Goal: Ask a question

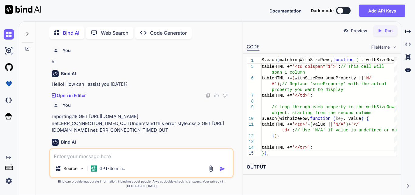
scroll to position [20688, 0]
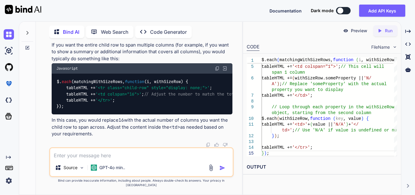
click at [116, 159] on textarea at bounding box center [141, 153] width 182 height 11
click at [96, 159] on textarea at bounding box center [141, 153] width 182 height 11
paste textarea "// Create parent row tableHTML += '<tr class="parent-row">'; // Loop through ea…"
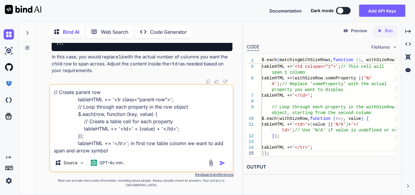
type textarea "// Create parent row tableHTML += '<tr class="parent-row">'; // Loop through ea…"
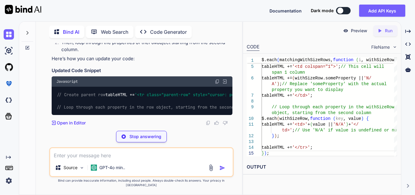
scroll to position [21138, 0]
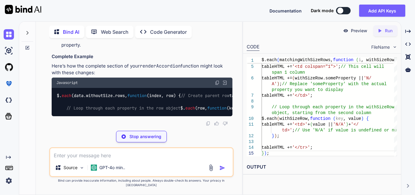
drag, startPoint x: 90, startPoint y: 82, endPoint x: 142, endPoint y: 83, distance: 51.6
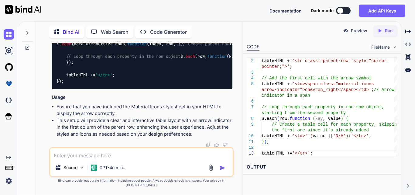
drag, startPoint x: 64, startPoint y: 107, endPoint x: 205, endPoint y: 109, distance: 140.9
click at [75, 159] on textarea at bounding box center [141, 153] width 182 height 11
paste textarea "<tr class="parent-row"> <td>Category A <span class="toggle-icon">+</span></td> …"
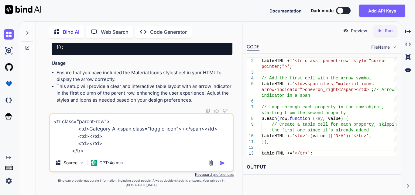
scroll to position [20713, 0]
paste textarea "tableHTML += '<tr class="parent-row">'; // Loop through each property in the ro…"
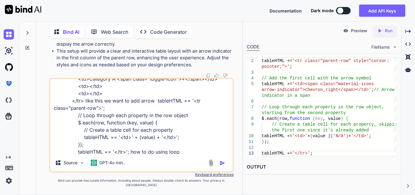
type textarea "<tr class="parent-row"> <td>Category A <span class="toggle-icon">+</span></td> …"
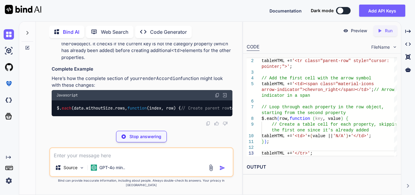
scroll to position [21623, 0]
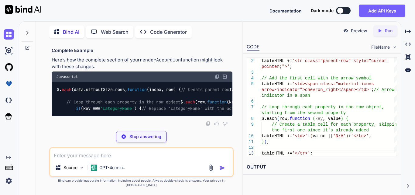
drag, startPoint x: 67, startPoint y: 70, endPoint x: 158, endPoint y: 74, distance: 91.5
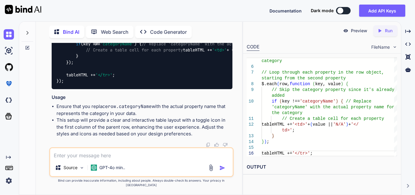
click at [89, 159] on textarea at bounding box center [141, 153] width 182 height 11
type textarea "without add td cab we do this"
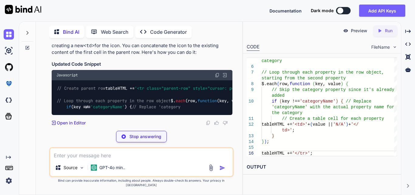
scroll to position [22114, 0]
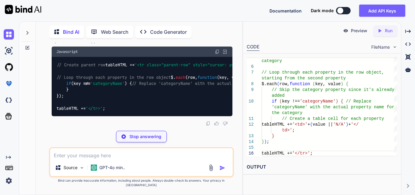
drag, startPoint x: 148, startPoint y: 75, endPoint x: 109, endPoint y: 77, distance: 38.6
click at [109, 77] on div "// Create parent row tableHTML += '<tr class="parent-row" style="cursor: pointe…" at bounding box center [142, 86] width 181 height 59
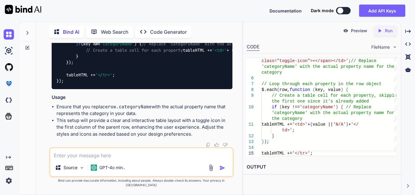
drag, startPoint x: 56, startPoint y: 73, endPoint x: 222, endPoint y: 76, distance: 166.1
copy code "tableHTML += '<td>' + row. categoryName + ' <span class="toggle-icon">+</span><…"
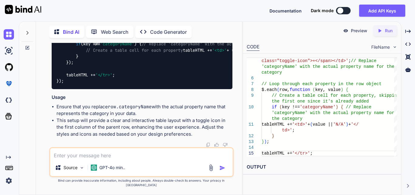
drag, startPoint x: 95, startPoint y: 76, endPoint x: 172, endPoint y: 77, distance: 76.5
drag, startPoint x: 122, startPoint y: 72, endPoint x: 192, endPoint y: 72, distance: 69.8
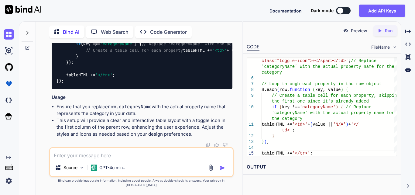
copy span "<span class="arrow-indicator">►</span>"
drag, startPoint x: 132, startPoint y: 66, endPoint x: 156, endPoint y: 67, distance: 24.0
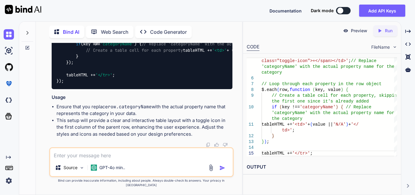
copy span "clinic_nam"
drag, startPoint x: 132, startPoint y: 65, endPoint x: 157, endPoint y: 67, distance: 24.7
copy span "clinic_name"
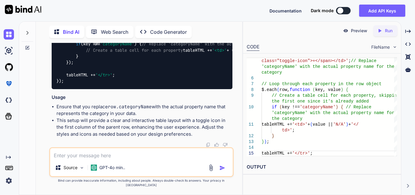
click at [74, 159] on textarea at bounding box center [141, 153] width 182 height 11
paste textarea "<lorem ip="dolorSita"><co adipi="elitse-doe"><te>Incid Utla <etdo magna="aliqu-…"
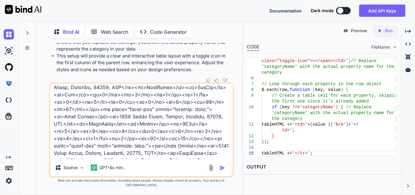
scroll to position [183, 0]
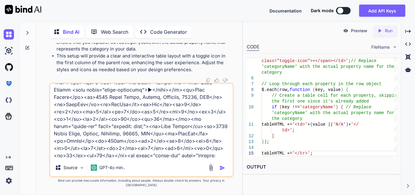
click at [148, 159] on textarea at bounding box center [141, 120] width 182 height 75
paste textarea "$('#generatePdfBtn').click(function () { var pdfHtml = ''; var headerHtml = $('…"
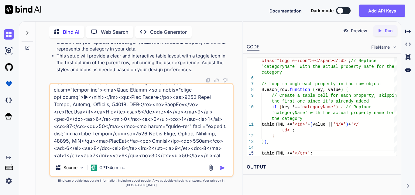
scroll to position [590, 0]
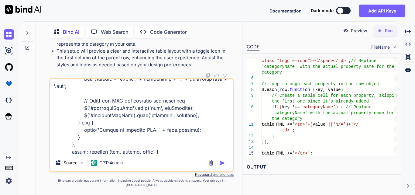
type textarea "<lorem ip="dolorSita"><co adipi="elitse-doe"><te>Incid Utla <etdo magna="aliqu-…"
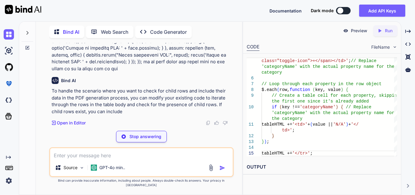
scroll to position [22833, 0]
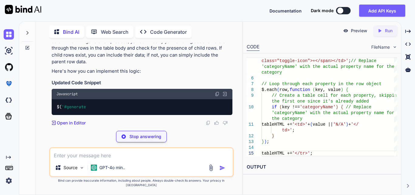
drag, startPoint x: 160, startPoint y: 72, endPoint x: 161, endPoint y: 79, distance: 6.6
drag, startPoint x: 161, startPoint y: 79, endPoint x: 118, endPoint y: 90, distance: 44.8
click at [118, 65] on p "To handle the scenario where you want to check for child rows and include their…" at bounding box center [142, 48] width 181 height 34
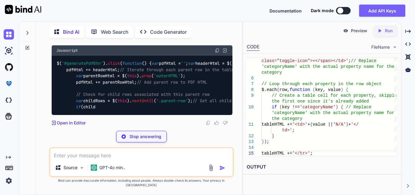
scroll to position [22951, 0]
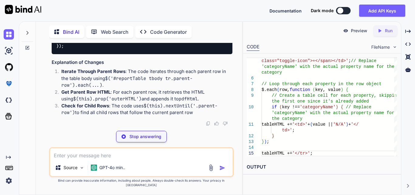
scroll to position [22982, 0]
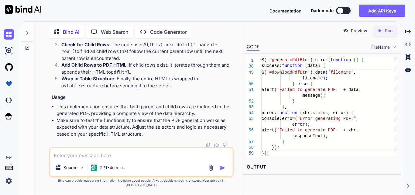
click at [95, 156] on textarea at bounding box center [141, 153] width 182 height 11
type textarea "o"
type textarea "we want to get only child rwo data not parent row in tbody"
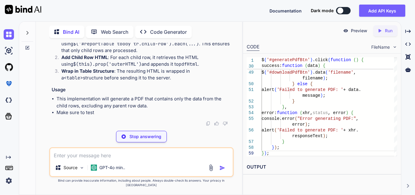
scroll to position [23591, 0]
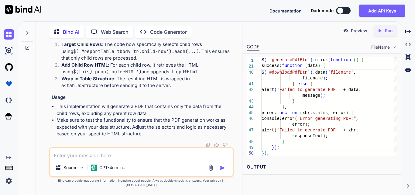
drag, startPoint x: 62, startPoint y: 73, endPoint x: 222, endPoint y: 107, distance: 164.1
copy code "var pdfHtml = '' ; var headerHtml = $( '#reportTable thead' ). prop ( 'outerHTM…"
click at [84, 159] on textarea at bounding box center [141, 153] width 182 height 11
type textarea "if we does not child row than"
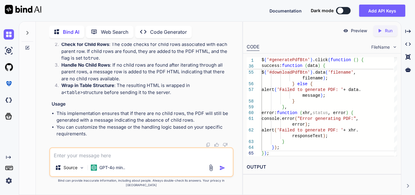
scroll to position [24182, 0]
drag, startPoint x: 64, startPoint y: 54, endPoint x: 135, endPoint y: 138, distance: 110.7
drag, startPoint x: 227, startPoint y: 64, endPoint x: 58, endPoint y: 53, distance: 169.2
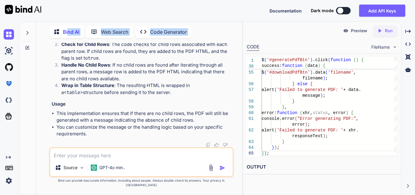
copy code "var pdfHtml = '' ; var headerHtml = $( '#reportTable thead' ). prop ( 'outerHTM…"
drag, startPoint x: 65, startPoint y: 54, endPoint x: 89, endPoint y: 83, distance: 37.7
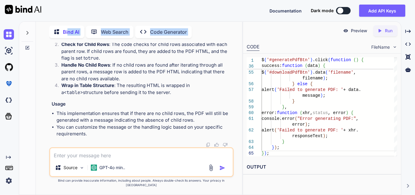
copy code "$( '#reportTable tbody tr.child-row' ). each ( function ( ) { // Get the child …"
click at [80, 159] on textarea at bounding box center [141, 153] width 182 height 11
paste textarea "$('#generatePdfBtn').click(function () { var pdfHtml = ''; var headerHtml = $('…"
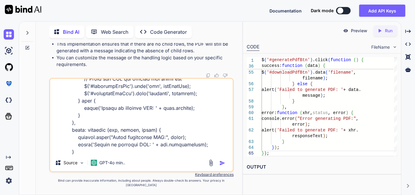
scroll to position [350, 0]
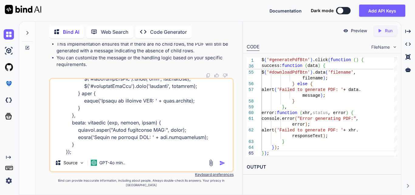
type textarea "$('#generatePdfBtn').click(function () { var pdfHtml = ''; var headerHtml = $('…"
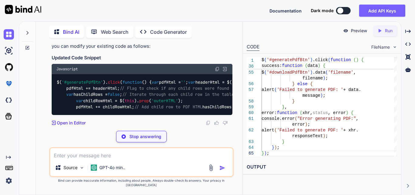
scroll to position [24918, 0]
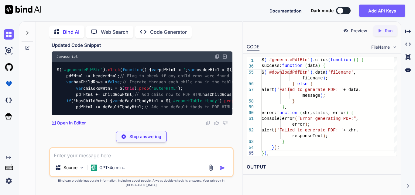
drag, startPoint x: 62, startPoint y: 89, endPoint x: 170, endPoint y: 93, distance: 108.5
click at [170, 93] on div "$( '#generatePdfBtn' ). click ( function ( ) { var pdfHtml = '' ; var headerHtm…" at bounding box center [142, 88] width 181 height 53
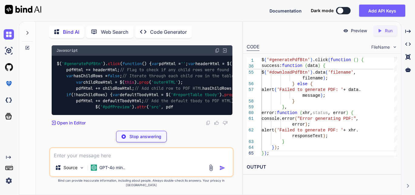
click at [175, 92] on div "$( '#generatePdfBtn' ). click ( function ( ) { var pdfHtml = '' ; var headerHtm…" at bounding box center [142, 85] width 181 height 59
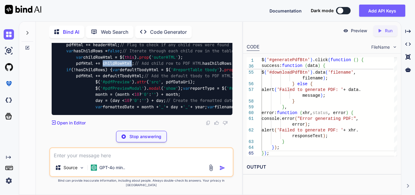
scroll to position [24887, 0]
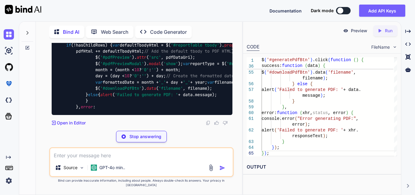
drag, startPoint x: 65, startPoint y: 80, endPoint x: 118, endPoint y: 82, distance: 53.5
click at [118, 82] on div "$( '#generatePdfBtn' ). click ( function ( ) { var pdfHtml = '' ; var headerHtm…" at bounding box center [142, 60] width 181 height 109
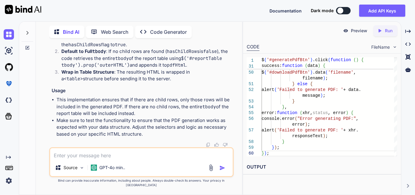
scroll to position [25009, 0]
drag, startPoint x: 219, startPoint y: 85, endPoint x: 209, endPoint y: 83, distance: 9.9
drag, startPoint x: 219, startPoint y: 87, endPoint x: 147, endPoint y: 74, distance: 72.8
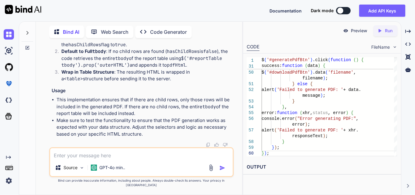
drag, startPoint x: 222, startPoint y: 87, endPoint x: 61, endPoint y: 144, distance: 170.2
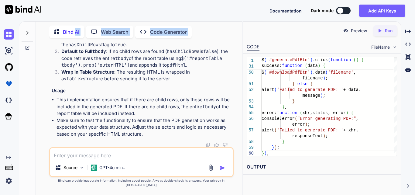
copy code "var pdfHtml = '' ; var headerHtml = $( '#reportTable thead' ). prop ( 'outerHTM…"
click at [168, 165] on div "Source GPT-4o min.." at bounding box center [141, 162] width 184 height 30
click at [145, 159] on textarea at bounding box center [141, 153] width 182 height 11
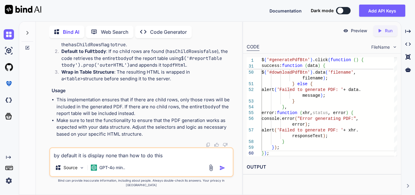
type textarea "by default it is display none than how to do this"
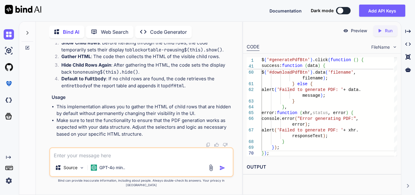
scroll to position [25526, 0]
drag, startPoint x: 64, startPoint y: 98, endPoint x: 223, endPoint y: 142, distance: 164.7
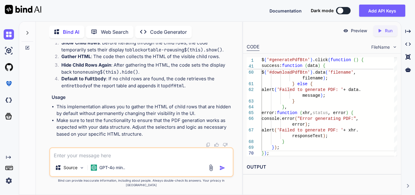
copy code "var pdfHtml = '' ; var headerHtml = $( '#reportTable thead' ). prop ( 'outerHTM…"
click at [84, 159] on textarea at bounding box center [141, 153] width 182 height 11
paste textarea "$('#generateExcelBtn').click(function () { // var html = $('#reportTable').prop…"
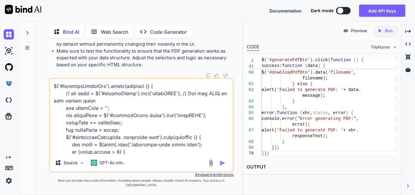
scroll to position [255, 0]
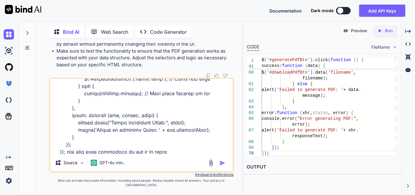
type textarea "$('#generateExcelBtn').click(function () { // var html = $('#reportTable').prop…"
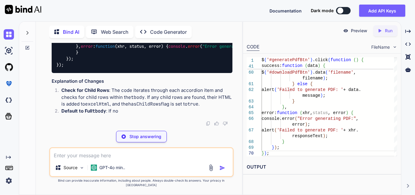
scroll to position [26300, 0]
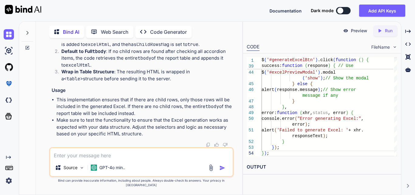
click at [75, 157] on textarea at bounding box center [141, 153] width 182 height 11
paste textarea "var pdfHtml = ''; var headerHtml = $('#reportTable thead').prop('outerHTML'); p…"
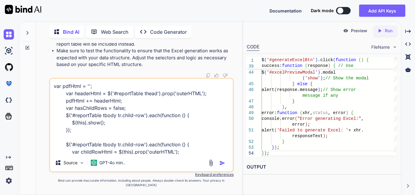
scroll to position [109, 0]
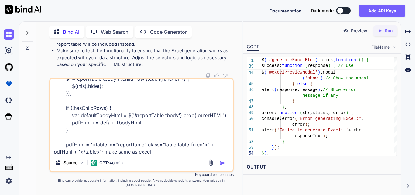
type textarea "var pdfHtml = ''; var headerHtml = $('#reportTable thead').prop('outerHTML'); p…"
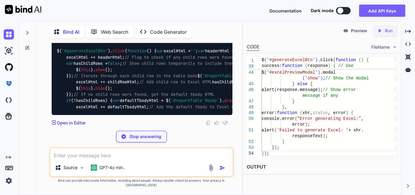
scroll to position [27089, 0]
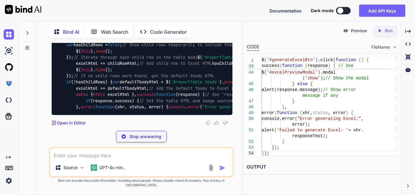
drag, startPoint x: 64, startPoint y: 67, endPoint x: 230, endPoint y: 103, distance: 170.0
click at [230, 103] on div "$( '#generateExcelBtn' ). click ( function ( ) { var excelHtml = '' ; var heade…" at bounding box center [142, 70] width 181 height 90
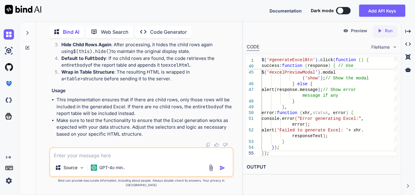
click at [88, 155] on textarea at bounding box center [141, 153] width 182 height 11
paste textarea "$.each(data.withoutSize.rows, function (index, row) { // Create parent row tabl…"
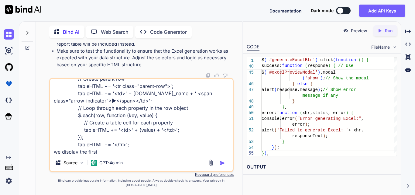
drag, startPoint x: 75, startPoint y: 96, endPoint x: 114, endPoint y: 107, distance: 41.2
click at [114, 107] on textarea "$.each(data.withoutSize.rows, function (index, row) { // Create parent row tabl…" at bounding box center [141, 116] width 182 height 75
click at [112, 154] on textarea "$.each(data.withoutSize.rows, function (index, row) { // Create parent row tabl…" at bounding box center [141, 116] width 182 height 75
paste textarea "tableHTML += '<td>' + [DOMAIN_NAME]_name + ' <span class="arrow-indicator">►</s…"
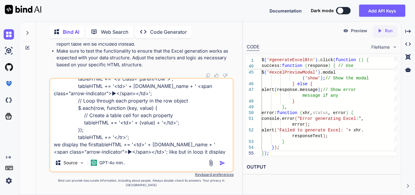
scroll to position [29, 0]
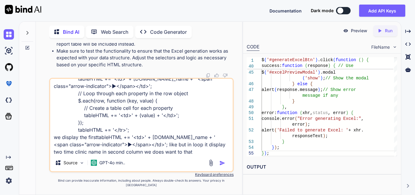
type textarea "$.each(data.withoutSize.rows, function (index, row) { // Create parent row tabl…"
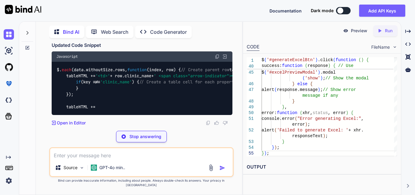
scroll to position [27580, 0]
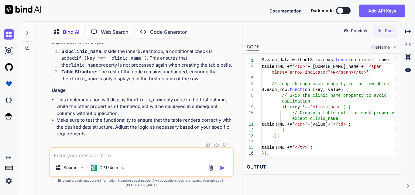
click at [144, 34] on div "$. each (data. withoutSize . rows , function ( index, row ) { // Create parent …" at bounding box center [142, 4] width 181 height 59
drag, startPoint x: 64, startPoint y: 86, endPoint x: 88, endPoint y: 124, distance: 45.5
click at [88, 34] on div "$. each (data. withoutSize . rows , function ( index, row ) { // Create parent …" at bounding box center [142, 4] width 181 height 59
